Goal: Obtain resource: Download file/media

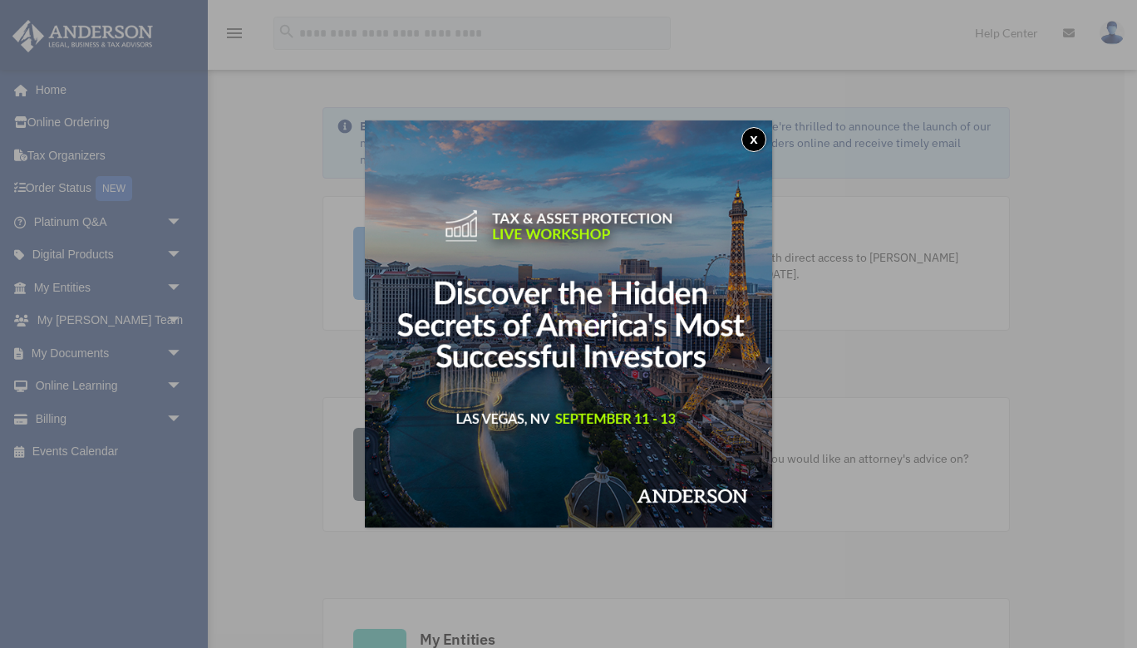
click at [755, 145] on button "x" at bounding box center [753, 139] width 25 height 25
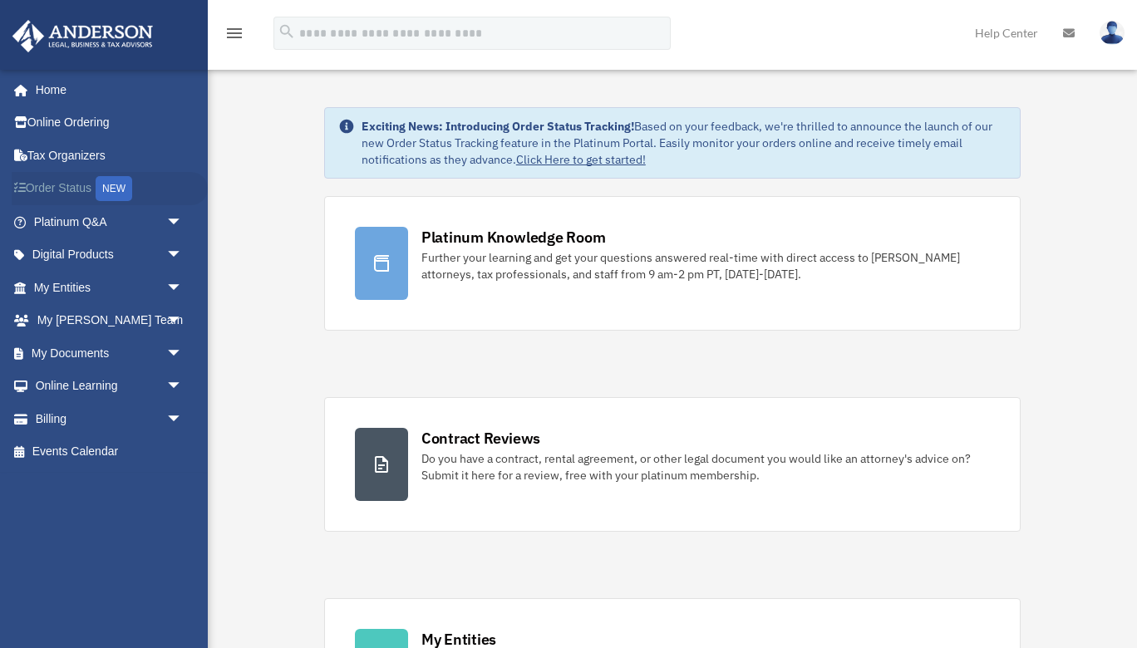
click at [65, 189] on link "Order Status NEW" at bounding box center [110, 189] width 196 height 34
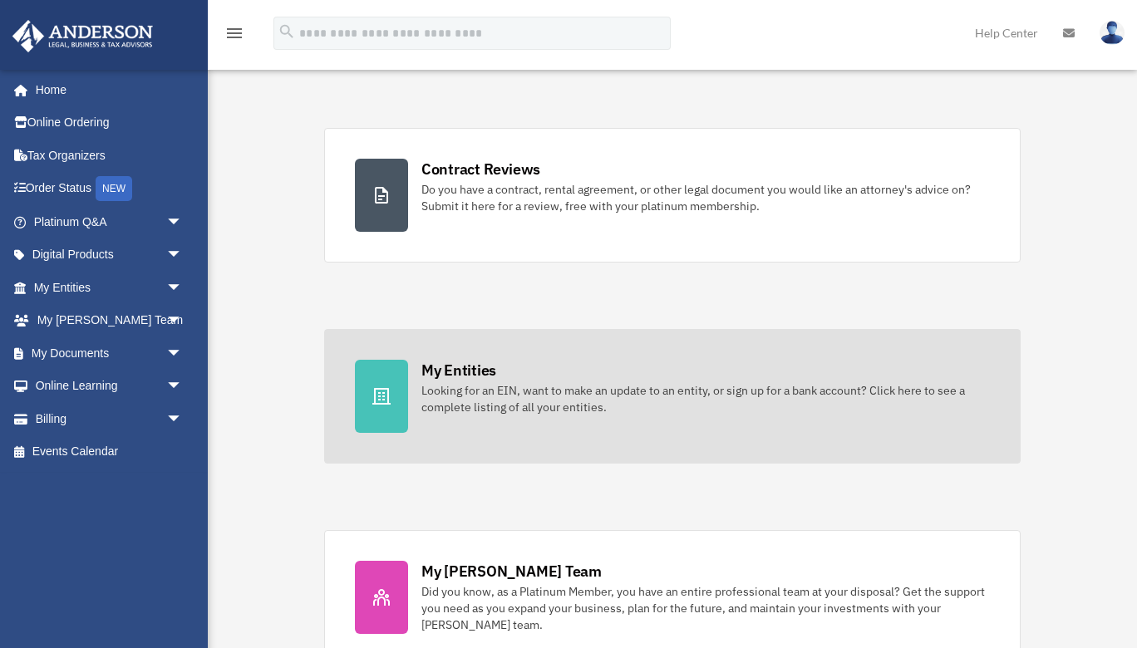
scroll to position [539, 0]
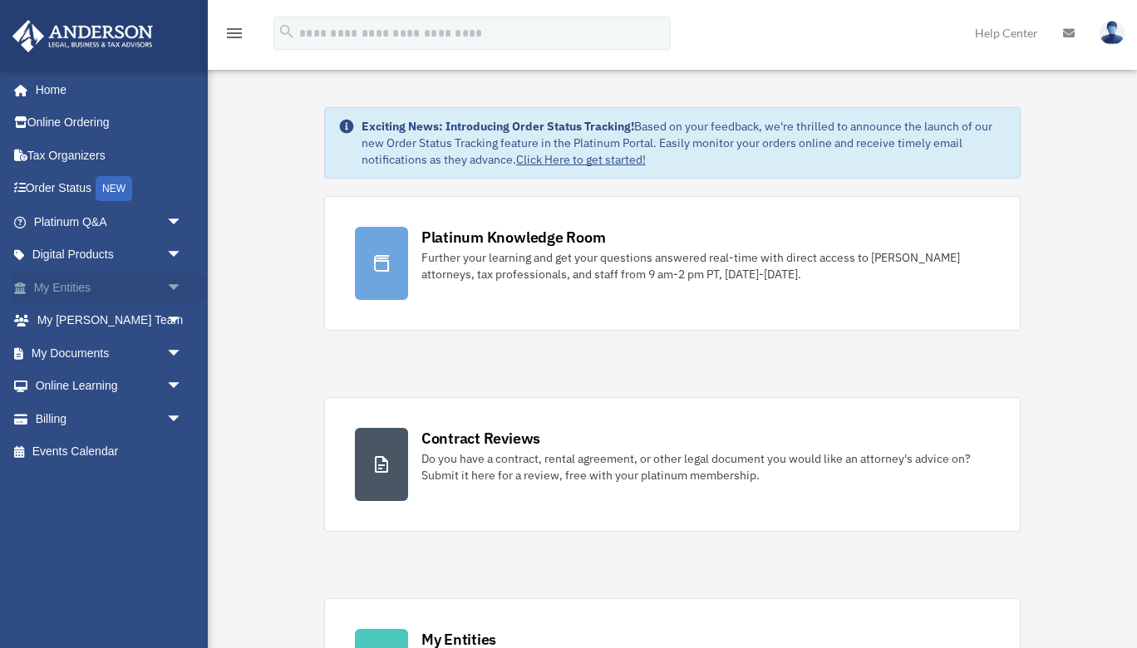
click at [177, 279] on span "arrow_drop_down" at bounding box center [182, 288] width 33 height 34
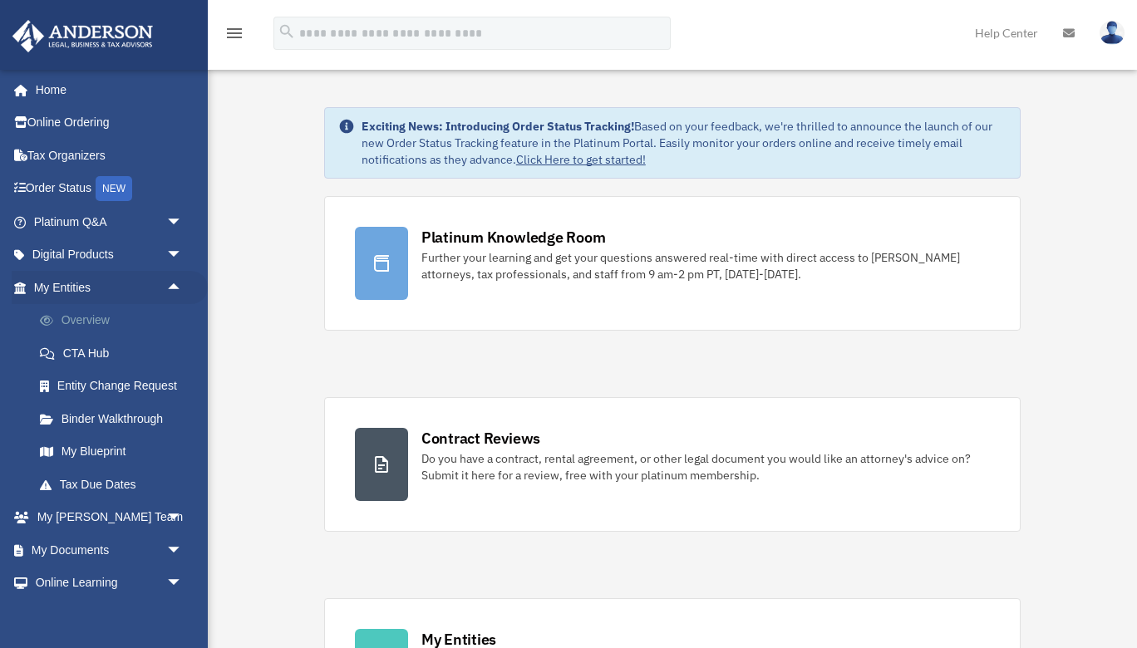
click at [107, 315] on link "Overview" at bounding box center [115, 320] width 185 height 33
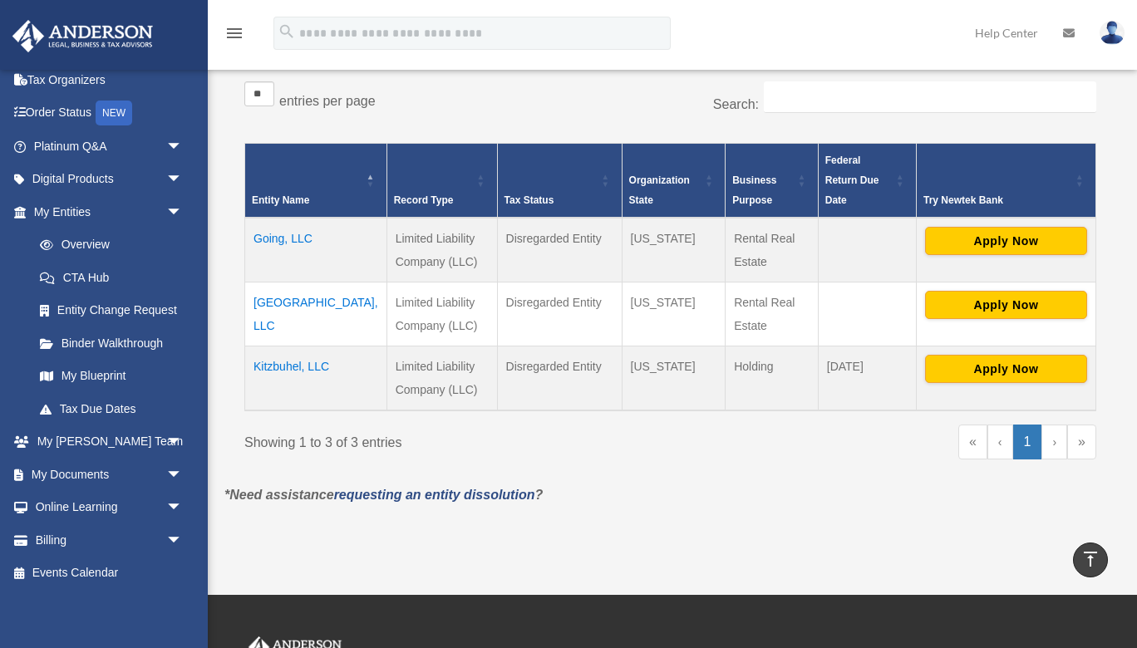
scroll to position [180, 0]
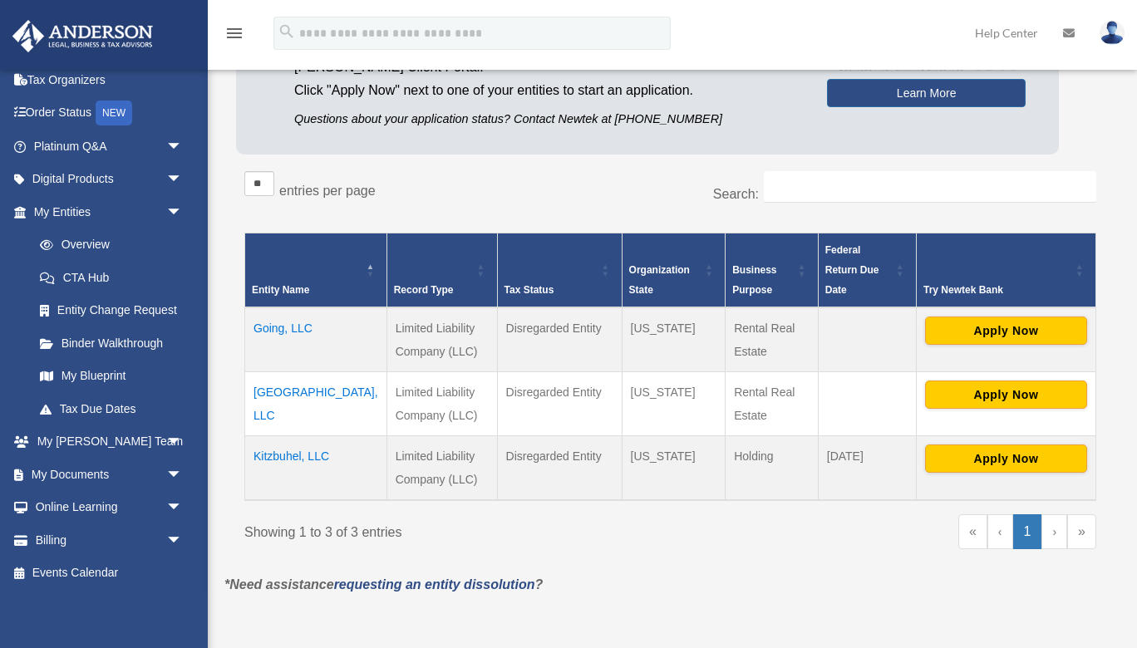
click at [278, 308] on td "Going, LLC" at bounding box center [316, 340] width 142 height 65
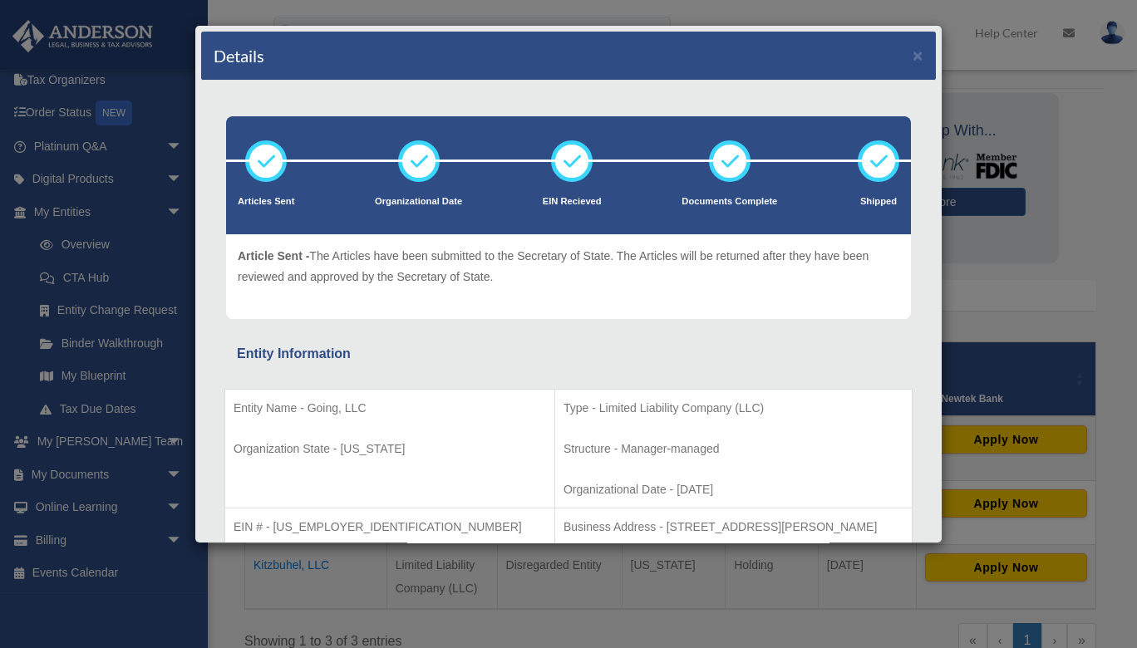
scroll to position [0, 0]
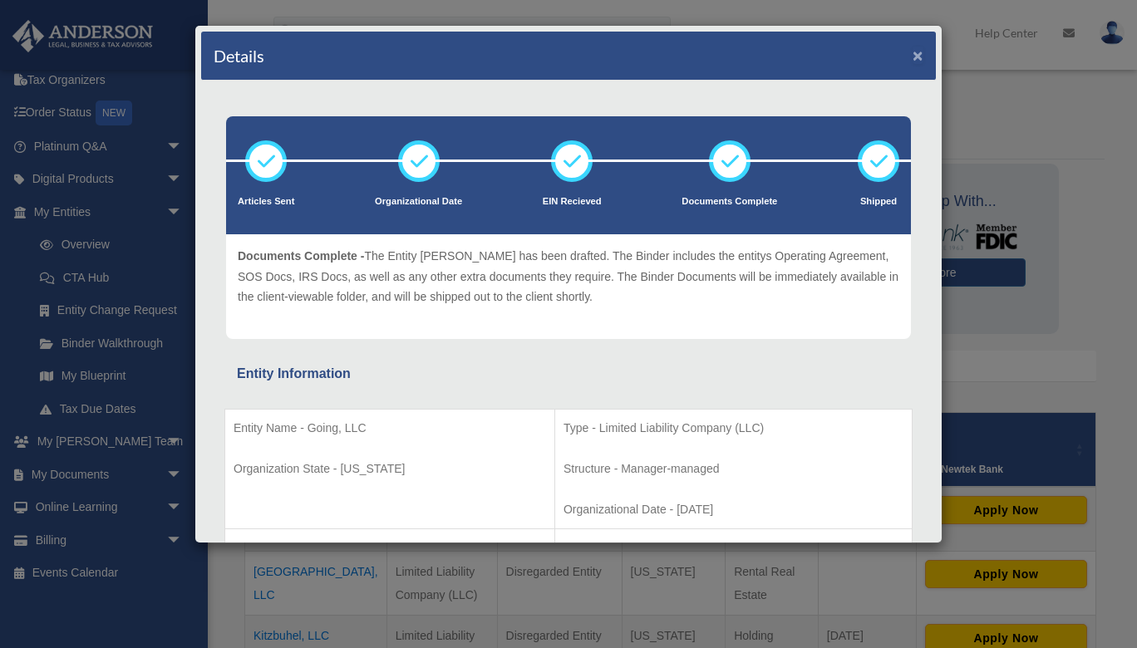
click at [918, 50] on button "×" at bounding box center [918, 55] width 11 height 17
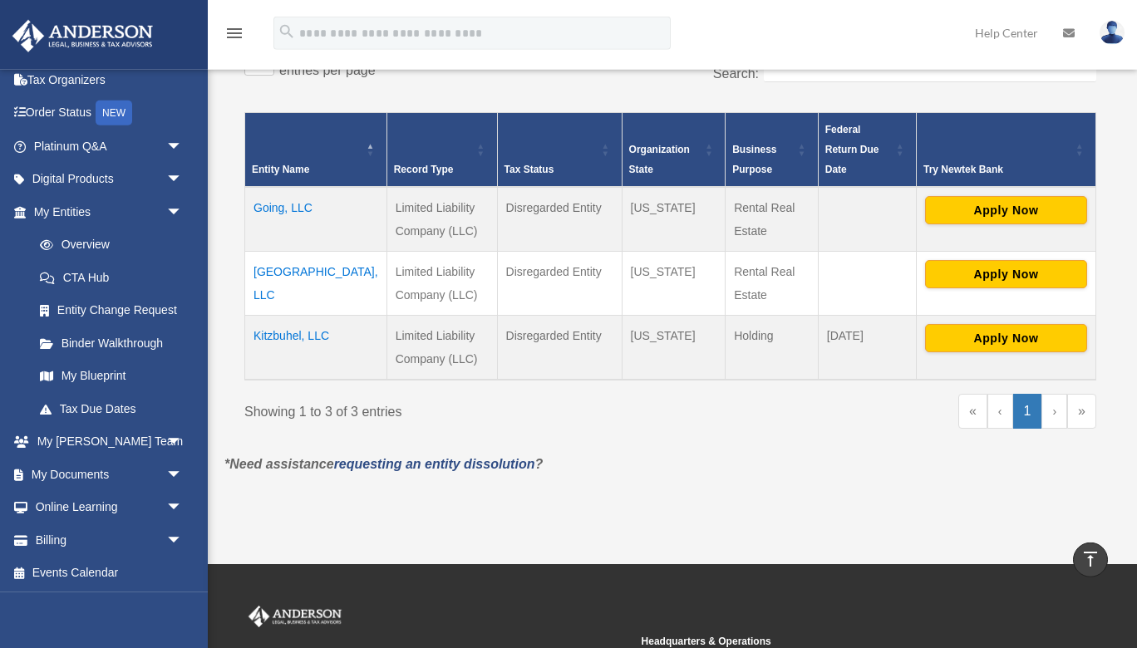
scroll to position [269, 0]
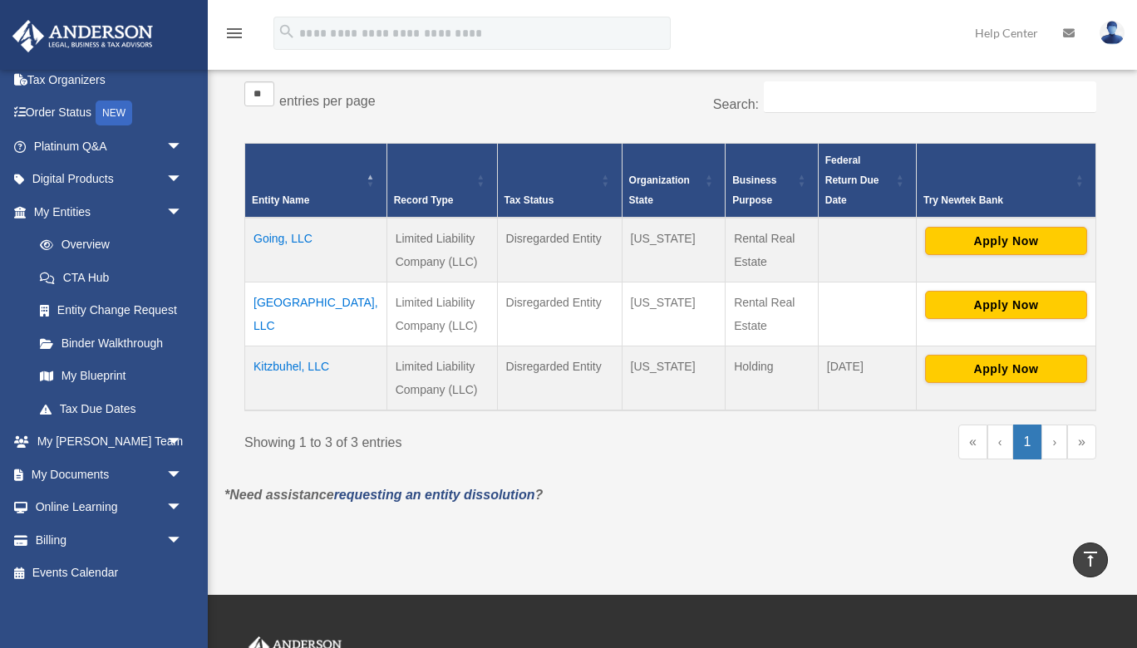
click at [302, 218] on td "Going, LLC" at bounding box center [316, 250] width 142 height 65
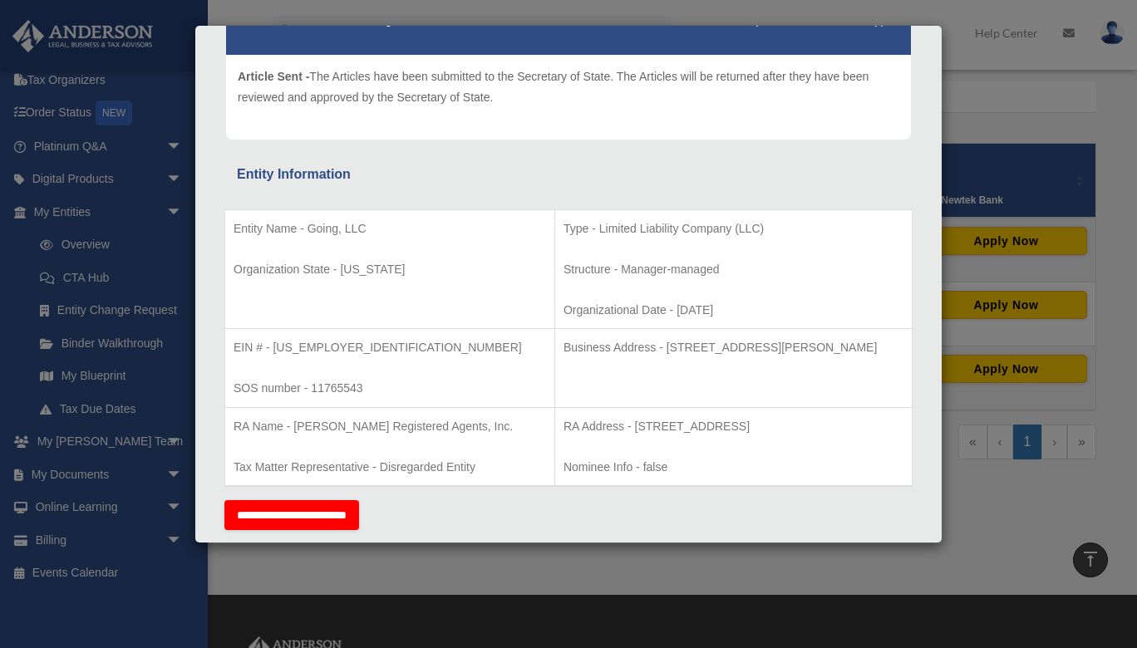
scroll to position [0, 0]
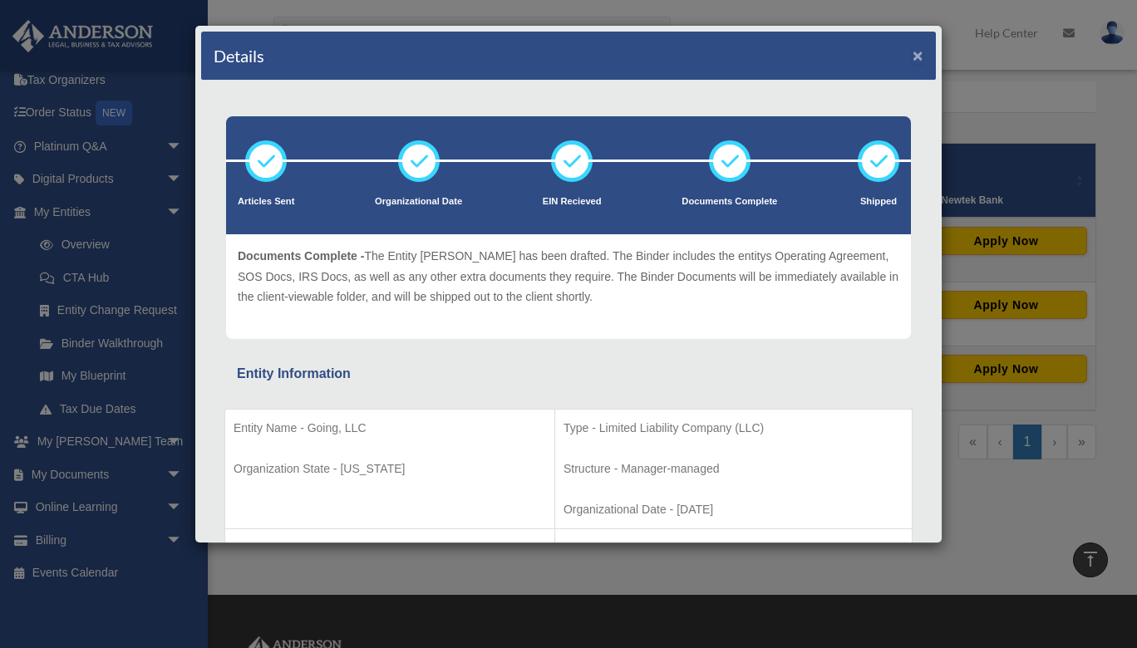
click at [915, 52] on button "×" at bounding box center [918, 55] width 11 height 17
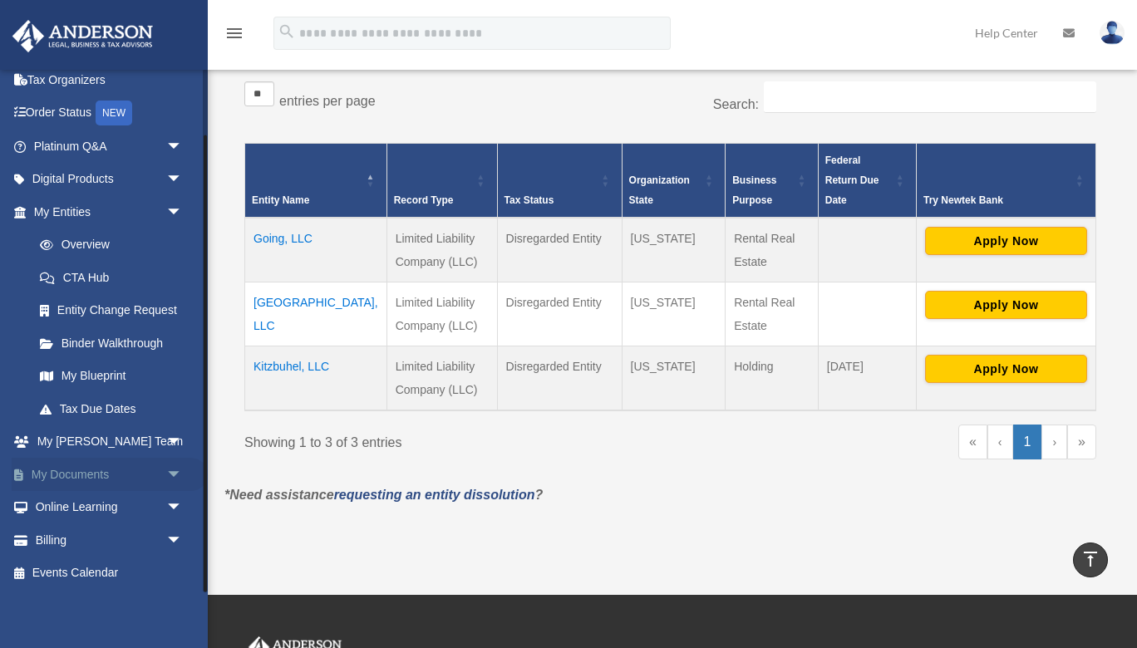
click at [78, 468] on link "My Documents arrow_drop_down" at bounding box center [110, 474] width 196 height 33
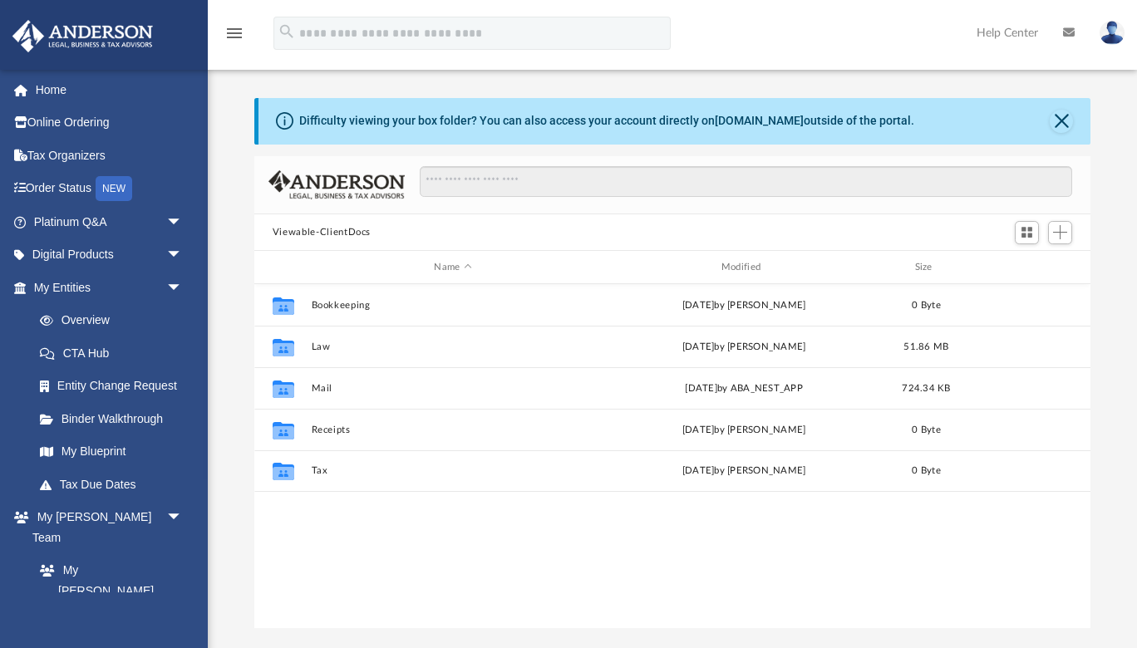
scroll to position [377, 836]
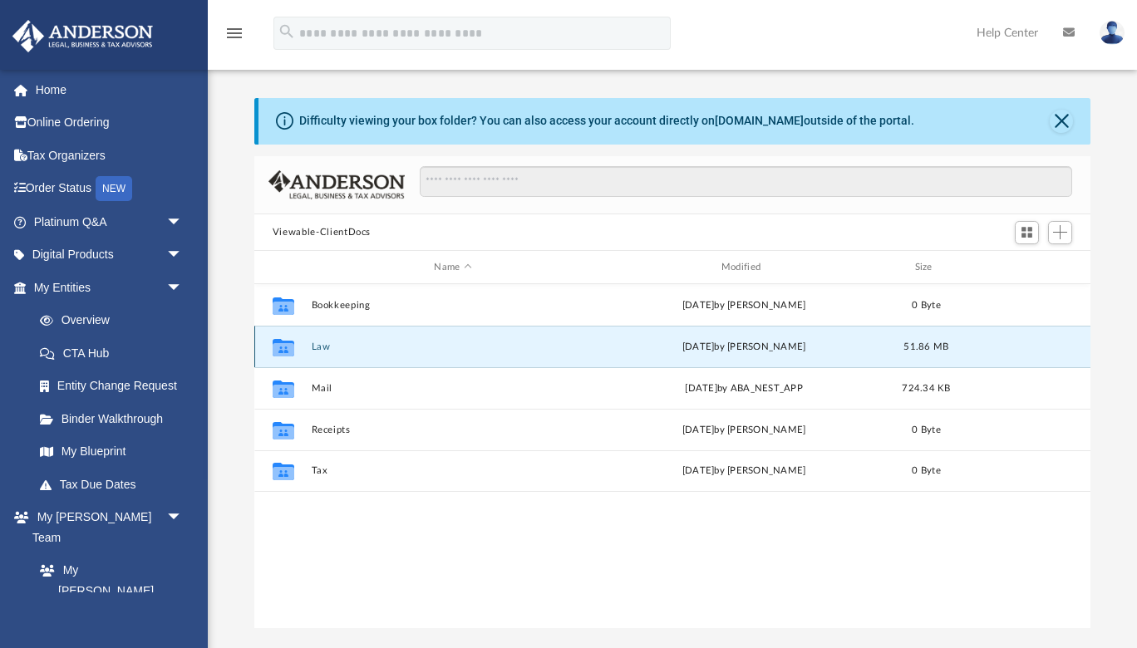
click at [335, 344] on button "Law" at bounding box center [452, 347] width 283 height 11
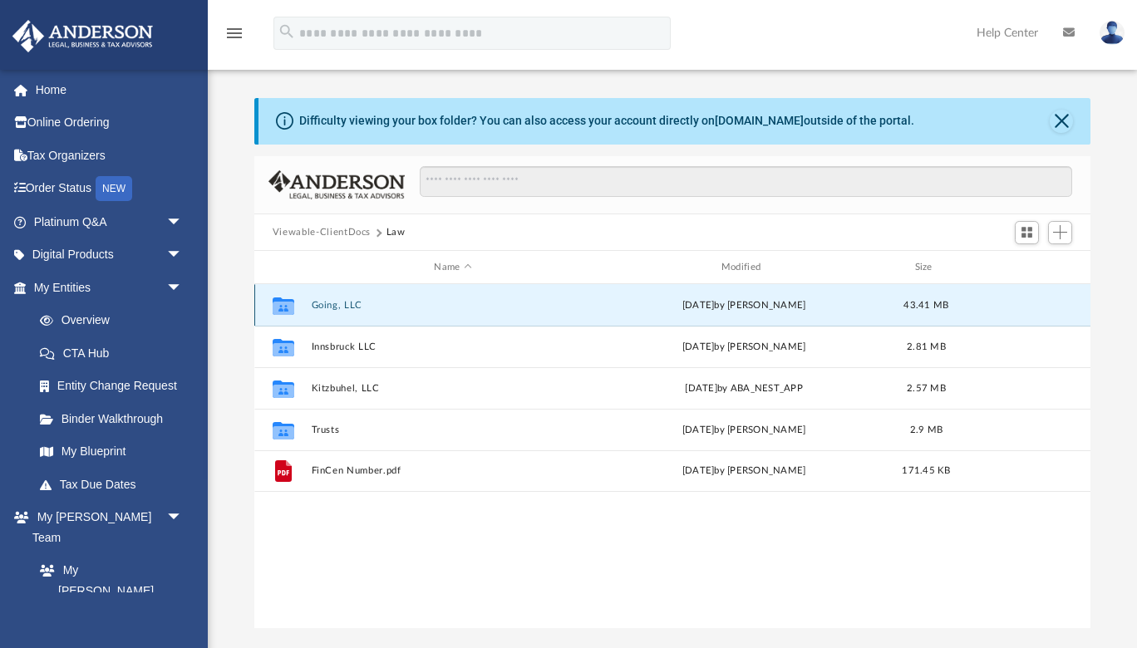
click at [339, 303] on button "Going, LLC" at bounding box center [452, 305] width 283 height 11
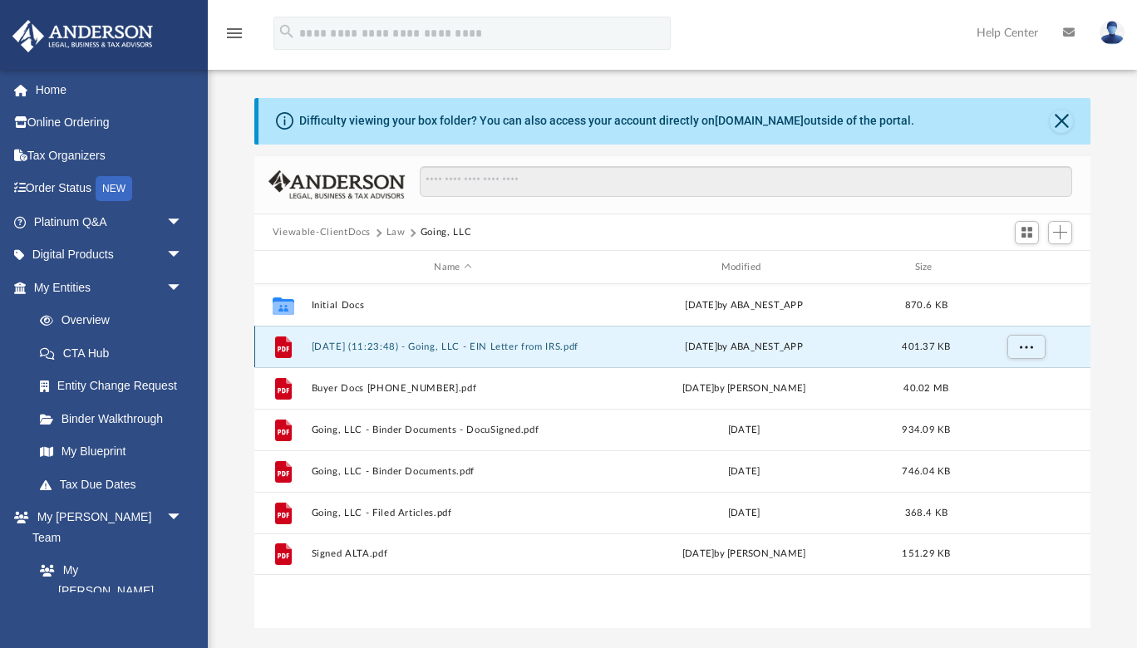
click at [342, 344] on button "2024.11.19 (11:23:48) - Going, LLC - EIN Letter from IRS.pdf" at bounding box center [452, 347] width 283 height 11
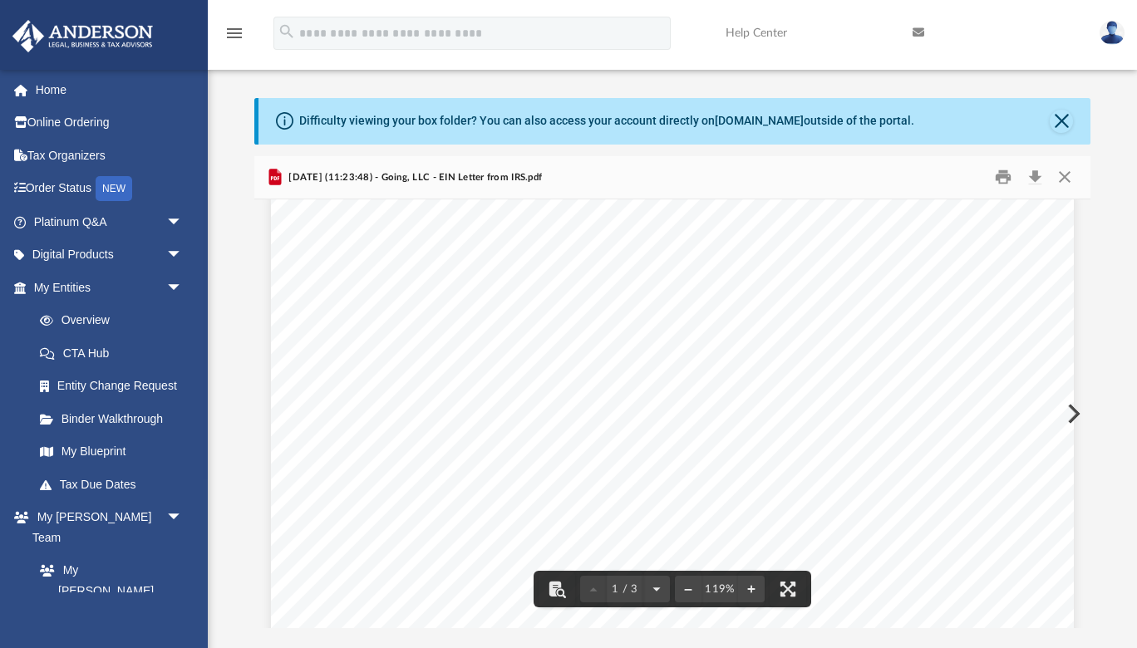
scroll to position [0, 0]
click at [1034, 173] on button "Download" at bounding box center [1035, 178] width 30 height 26
click at [1060, 113] on button "Close" at bounding box center [1061, 121] width 23 height 23
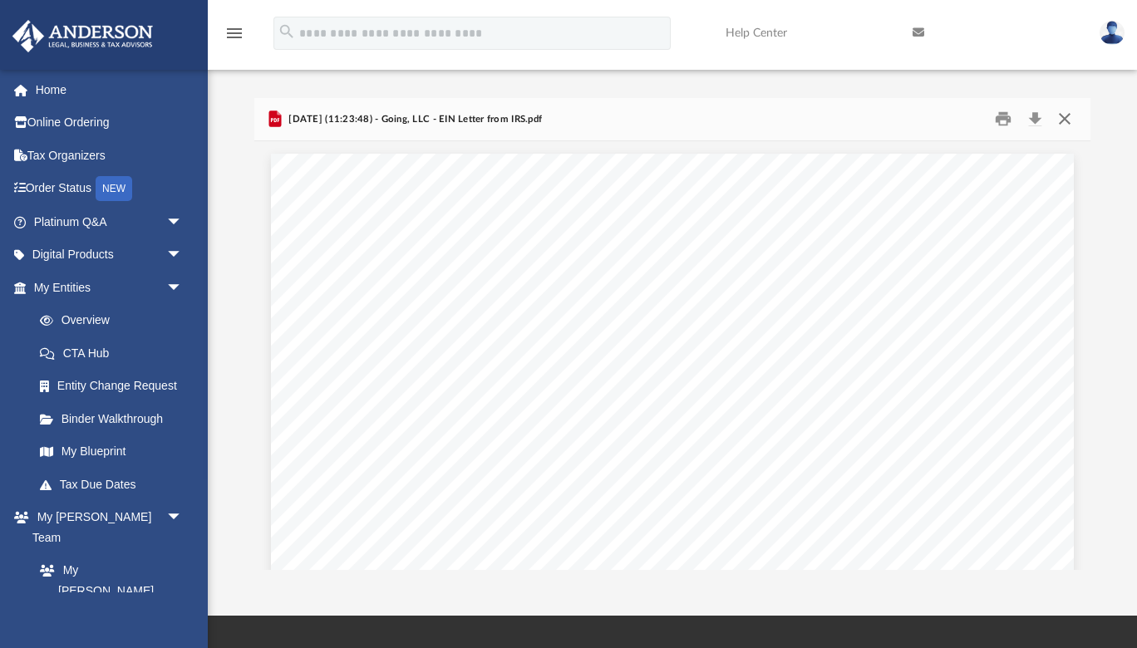
click at [1063, 118] on button "Close" at bounding box center [1065, 119] width 30 height 26
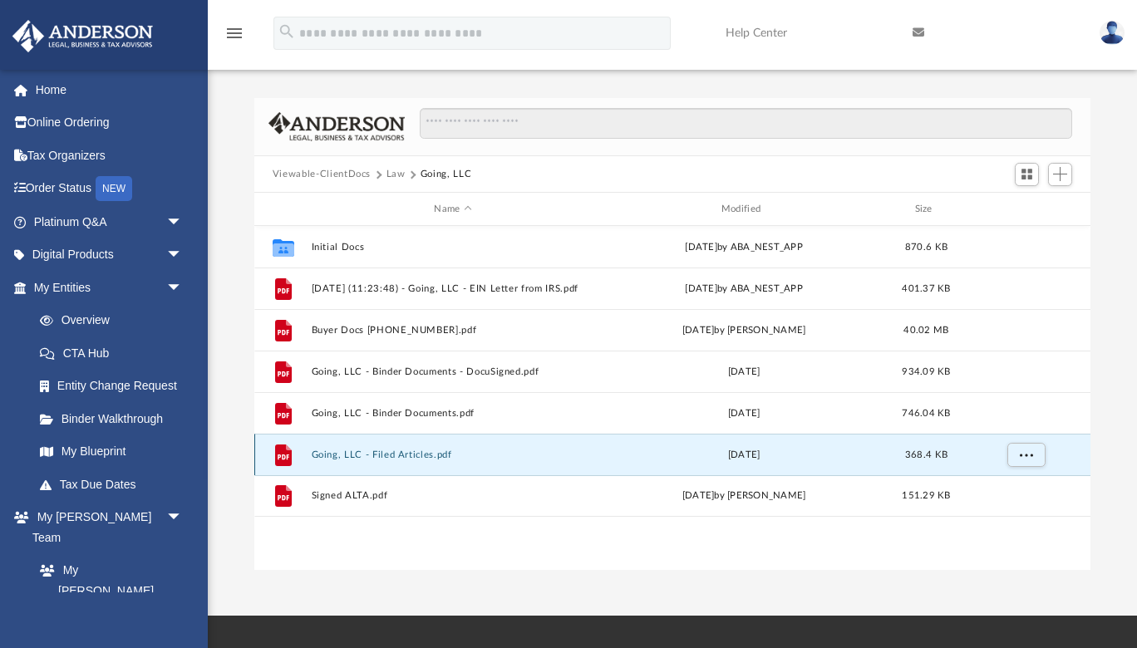
click at [391, 453] on button "Going, LLC - Filed Articles.pdf" at bounding box center [452, 455] width 283 height 11
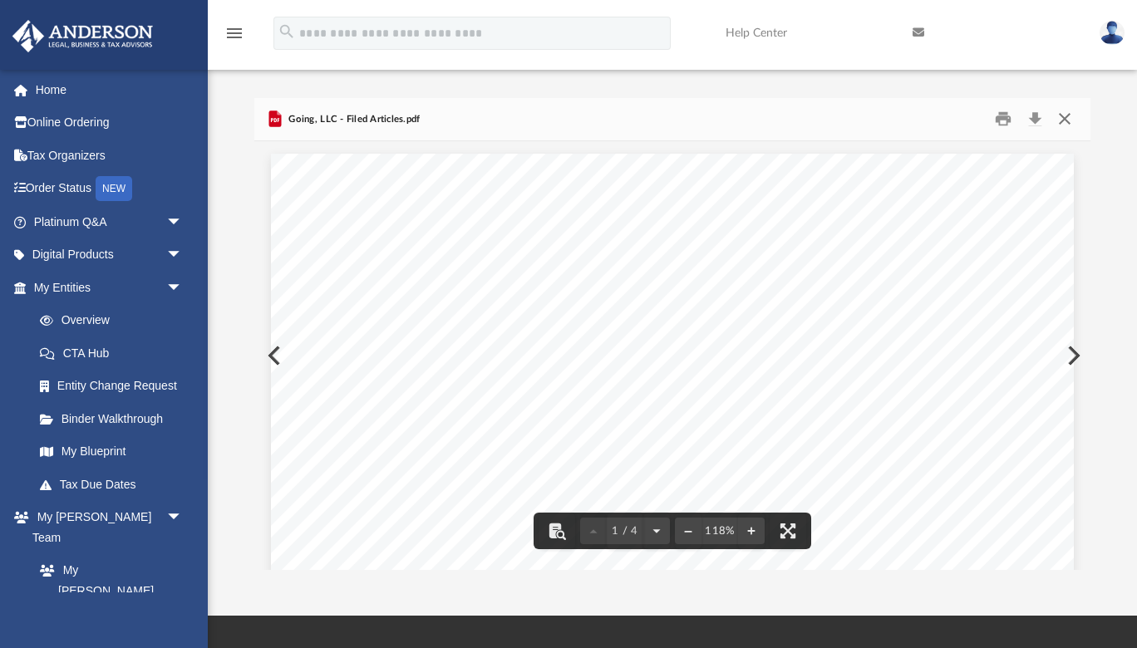
click at [1065, 118] on button "Close" at bounding box center [1065, 119] width 30 height 26
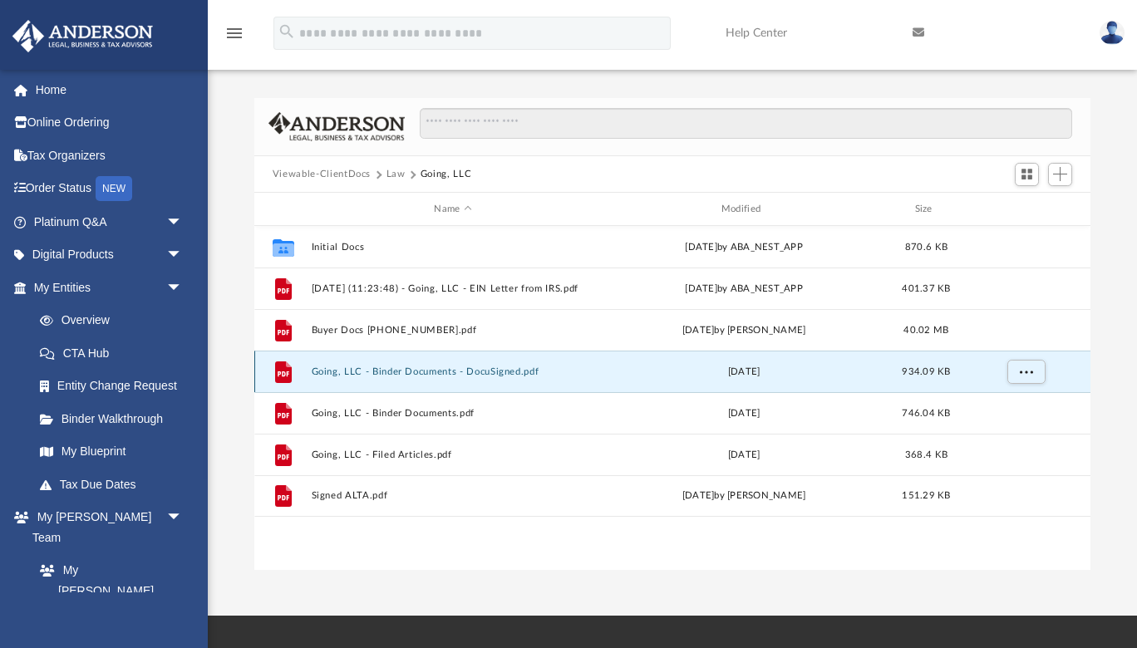
click at [371, 367] on button "Going, LLC - Binder Documents - DocuSigned.pdf" at bounding box center [452, 372] width 283 height 11
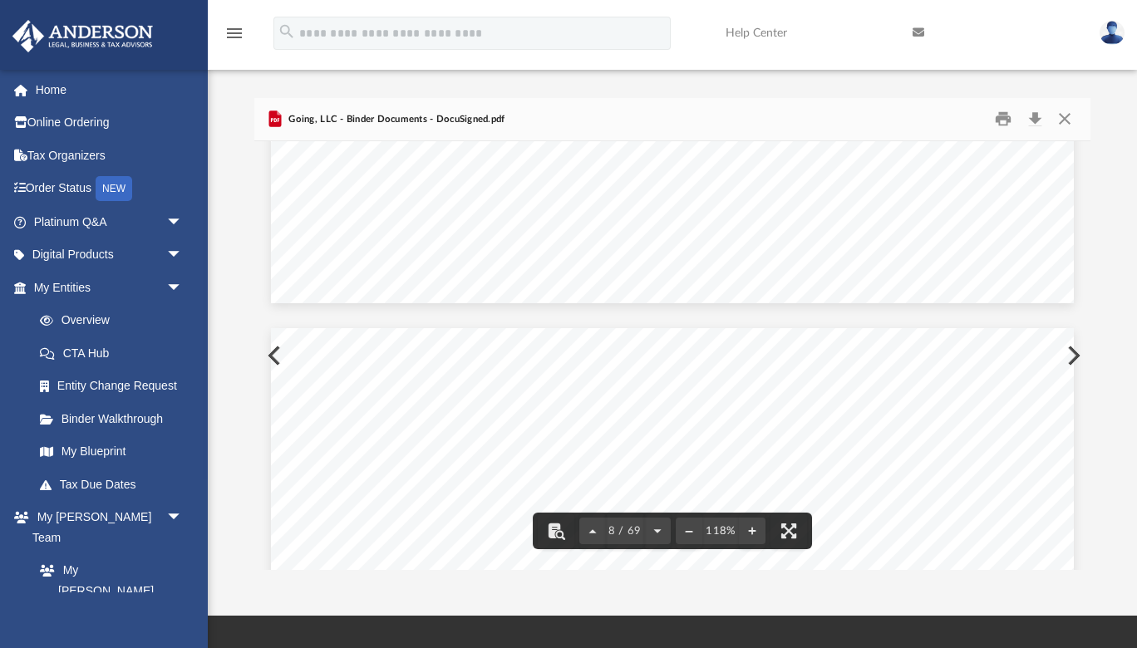
scroll to position [8210, 0]
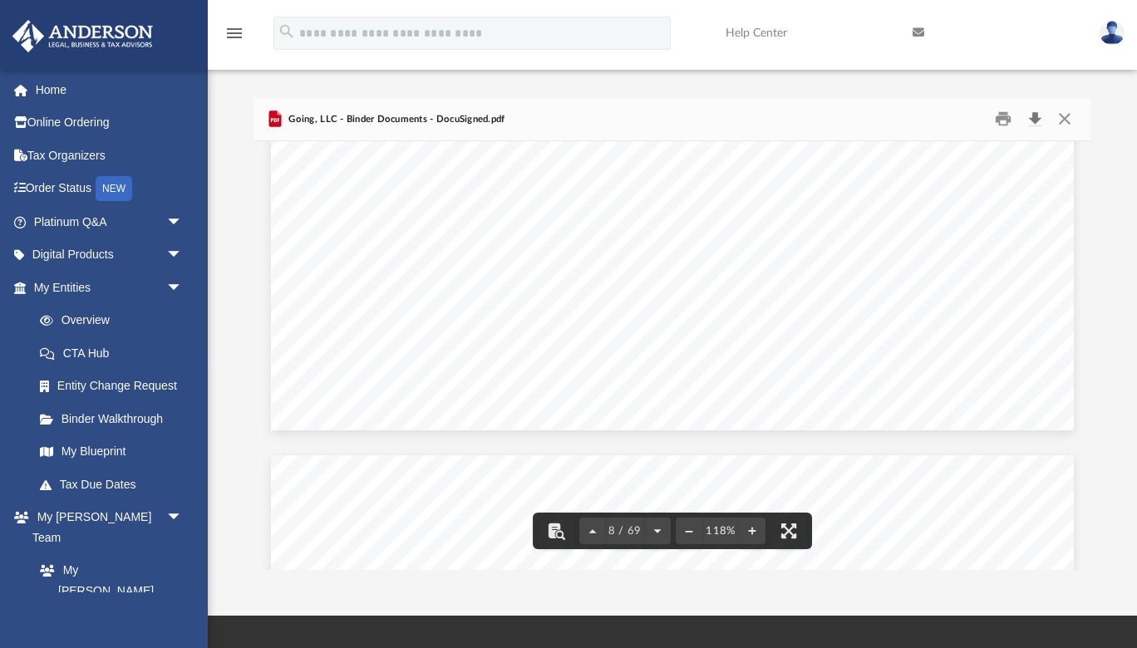
click at [1035, 128] on button "Download" at bounding box center [1035, 119] width 30 height 26
click at [1072, 116] on button "Close" at bounding box center [1065, 119] width 30 height 26
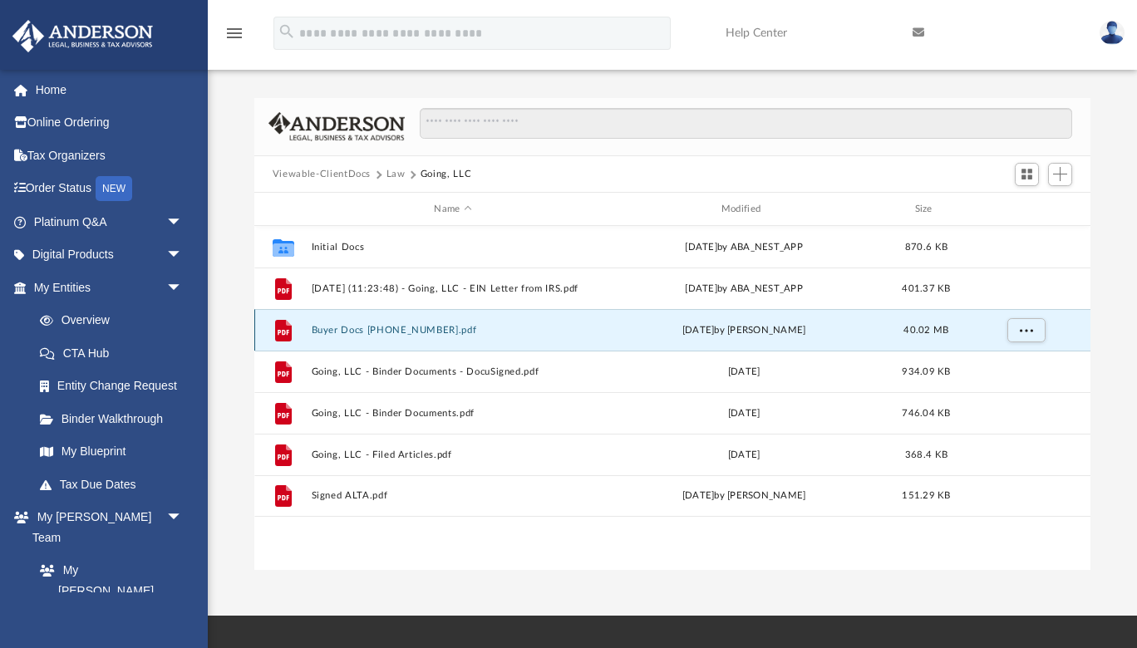
click at [431, 325] on button "Buyer Docs 6-22827-20.pdf" at bounding box center [452, 330] width 283 height 11
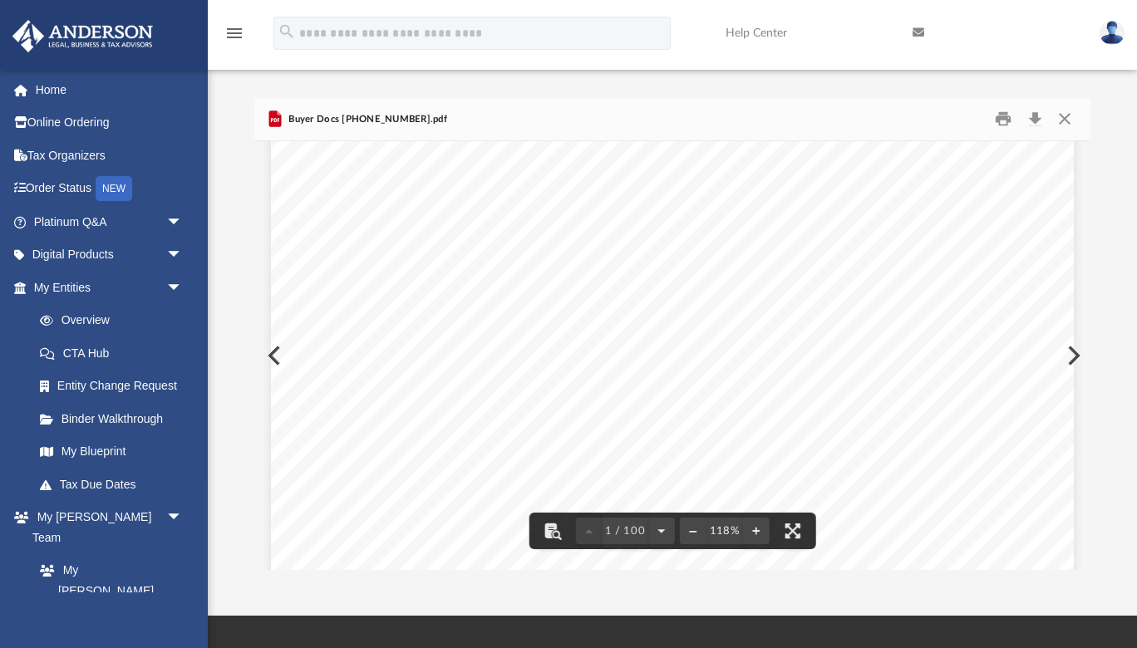
scroll to position [0, 0]
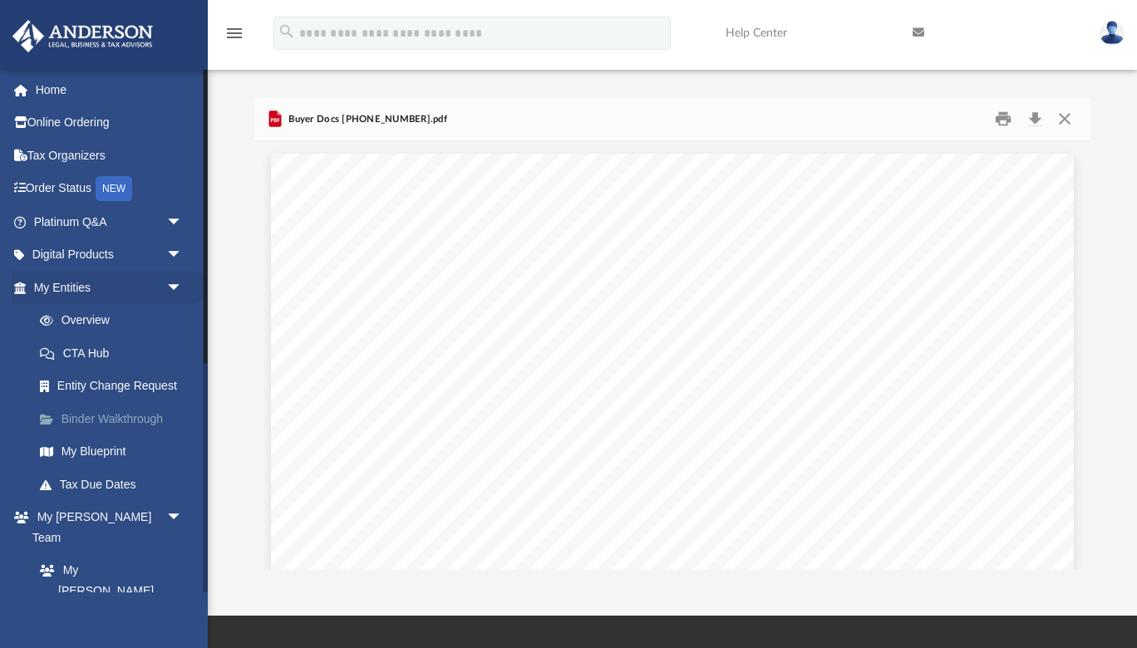
click at [126, 414] on link "Binder Walkthrough" at bounding box center [115, 418] width 185 height 33
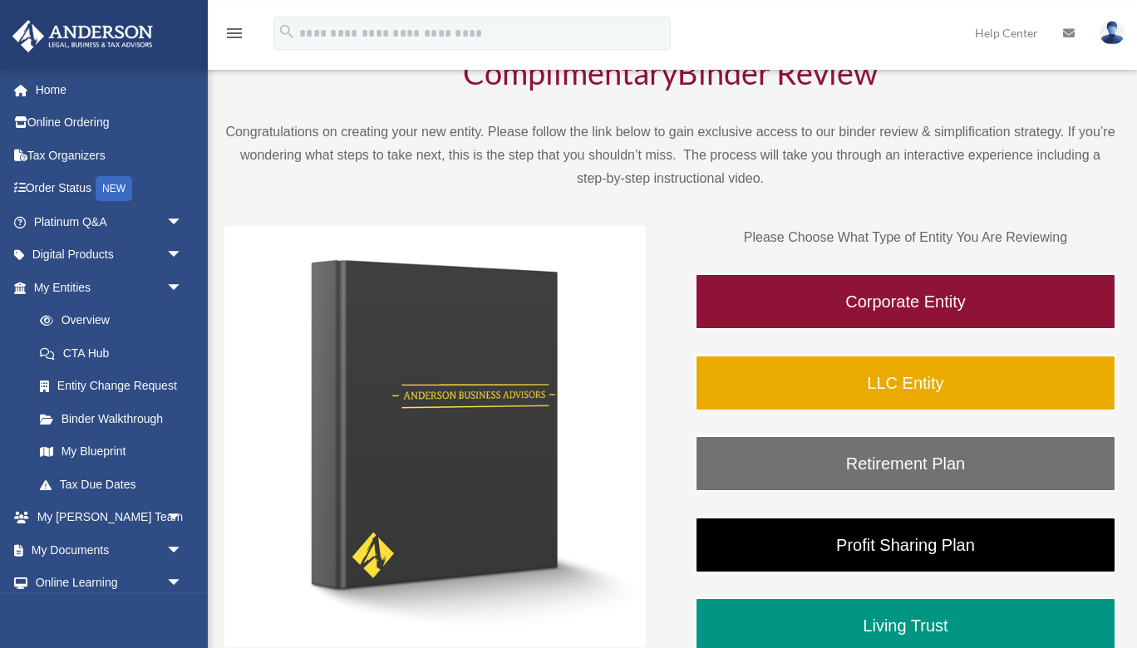
scroll to position [90, 0]
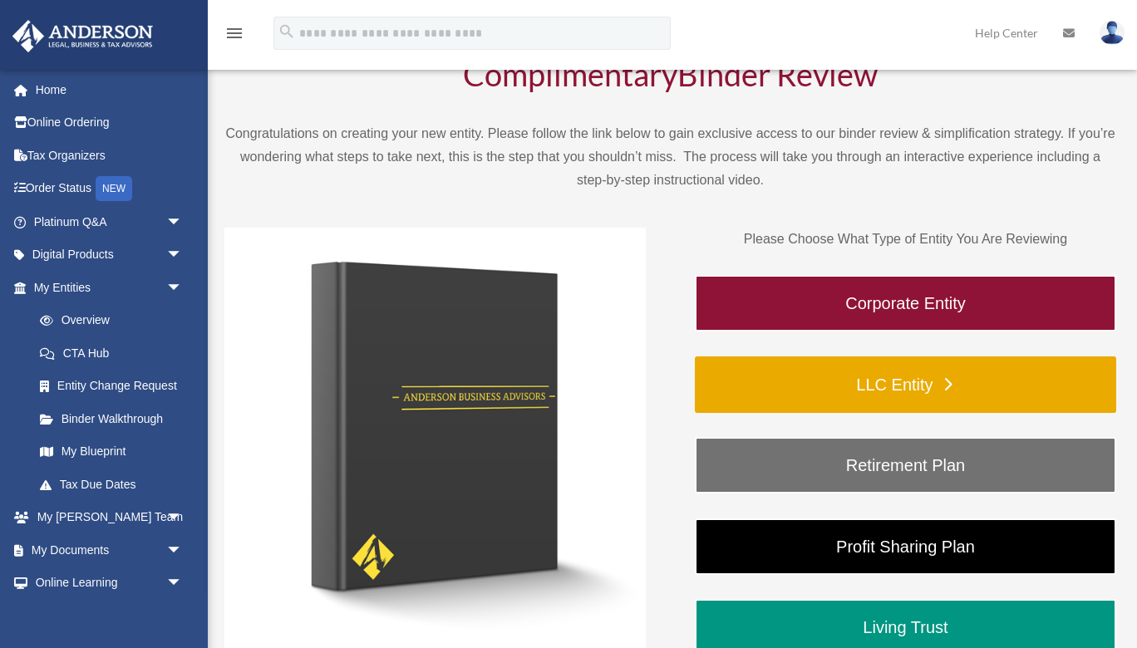
click at [800, 385] on link "LLC Entity" at bounding box center [905, 385] width 421 height 57
